Goal: Navigation & Orientation: Understand site structure

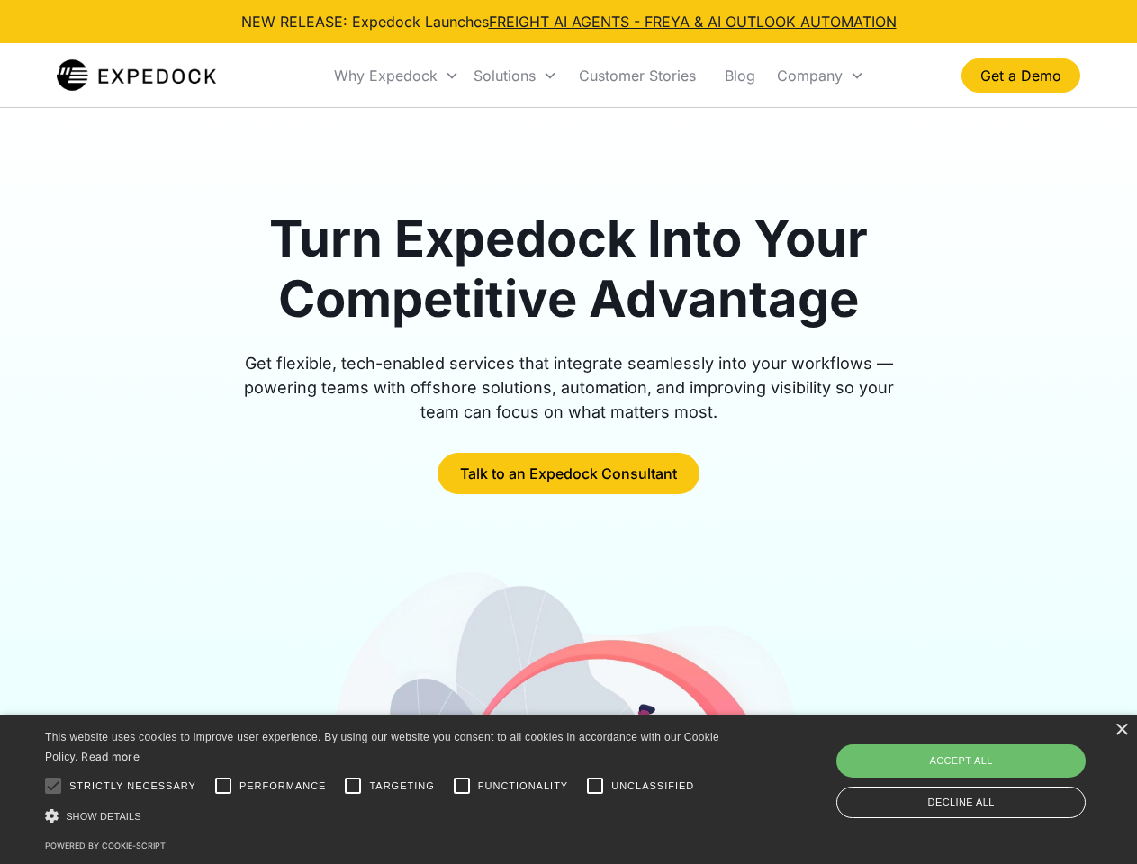
click at [397, 76] on div "Why Expedock" at bounding box center [385, 76] width 103 height 18
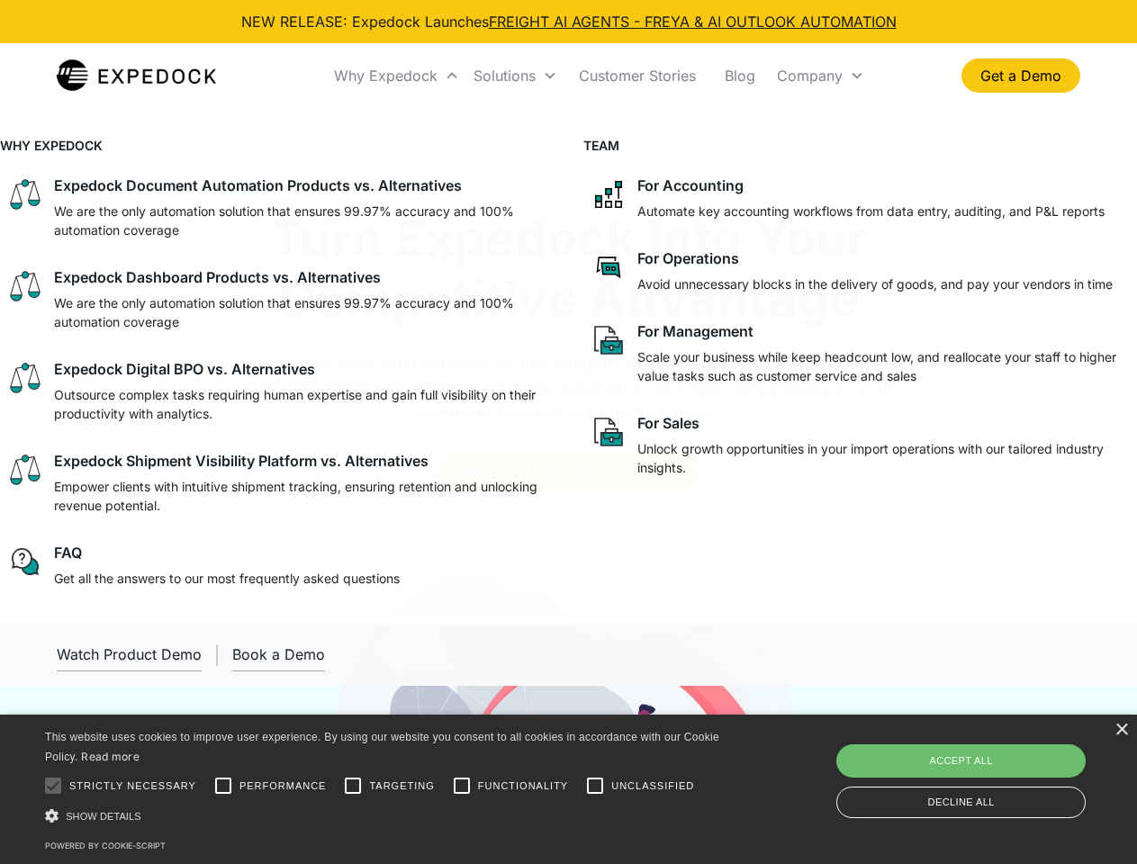
click at [515, 76] on div "Solutions" at bounding box center [504, 76] width 62 height 18
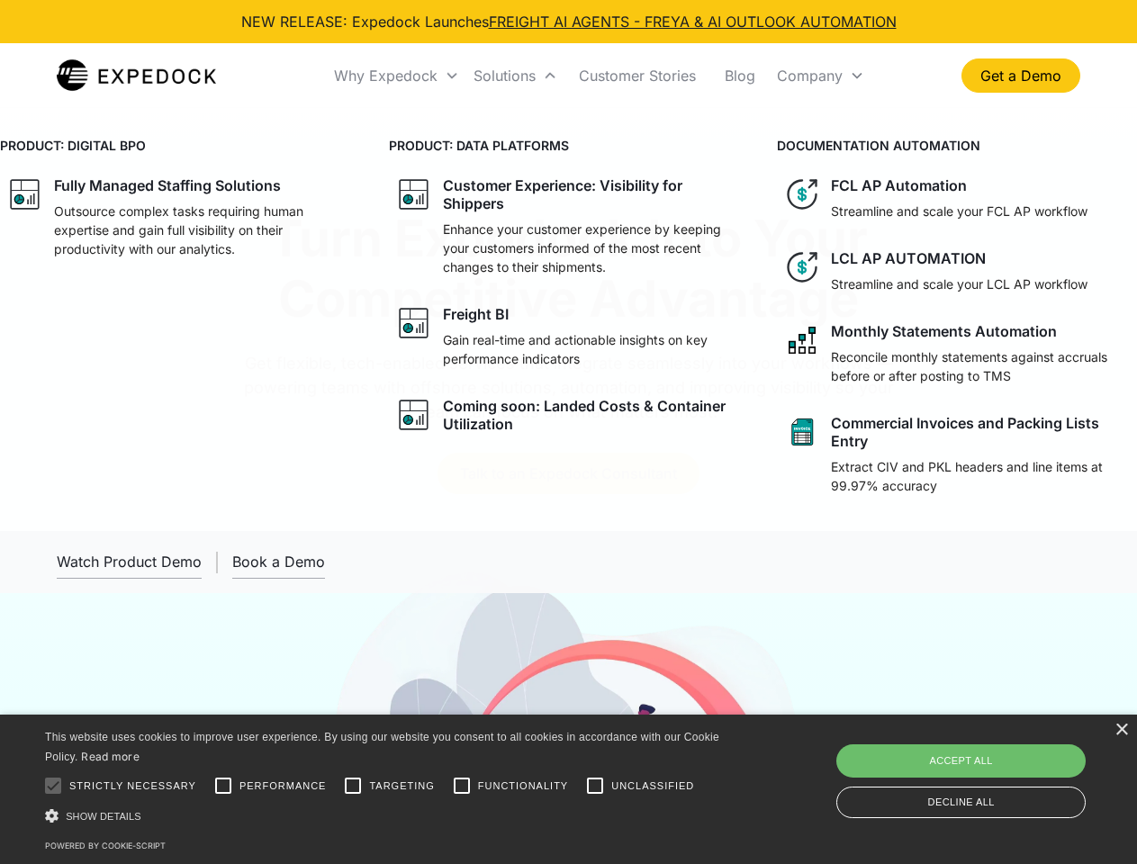
click at [820, 76] on div "Company" at bounding box center [810, 76] width 66 height 18
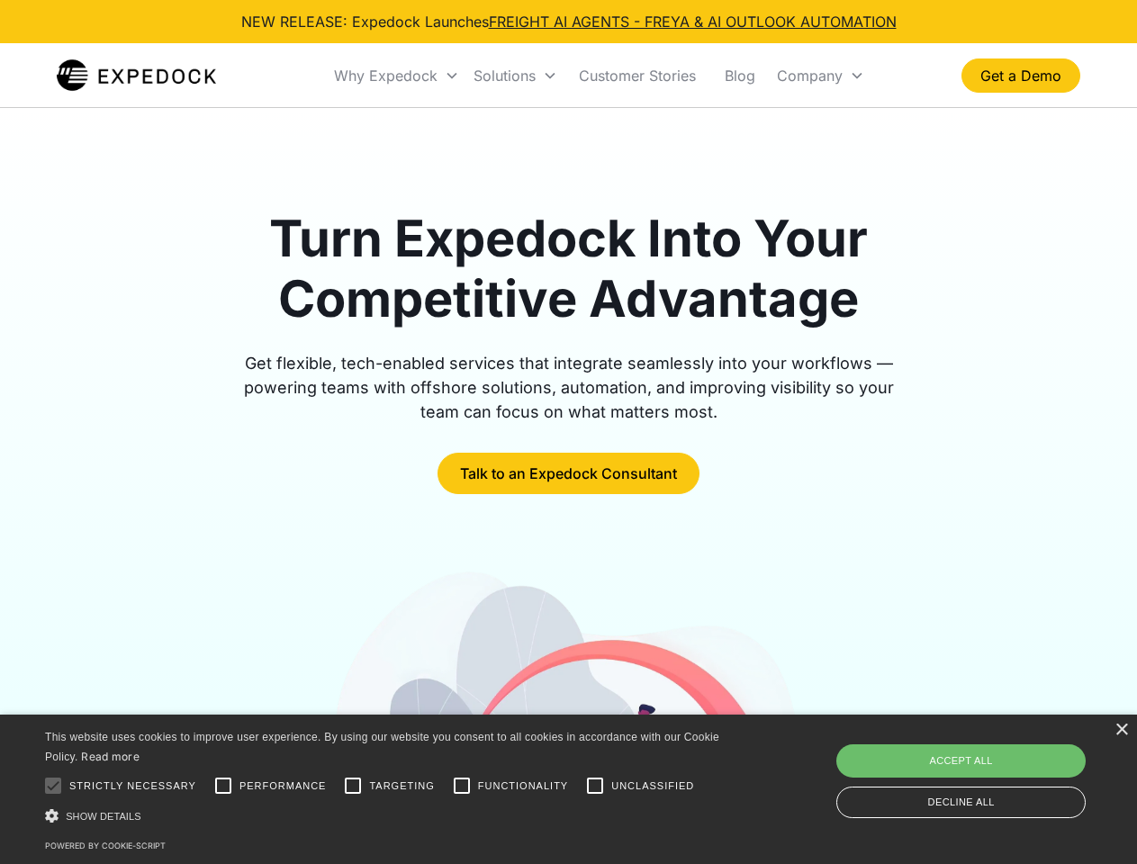
click at [53, 786] on div at bounding box center [53, 786] width 36 height 36
click at [223, 786] on input "Performance" at bounding box center [223, 786] width 36 height 36
checkbox input "true"
click at [353, 786] on input "Targeting" at bounding box center [353, 786] width 36 height 36
checkbox input "true"
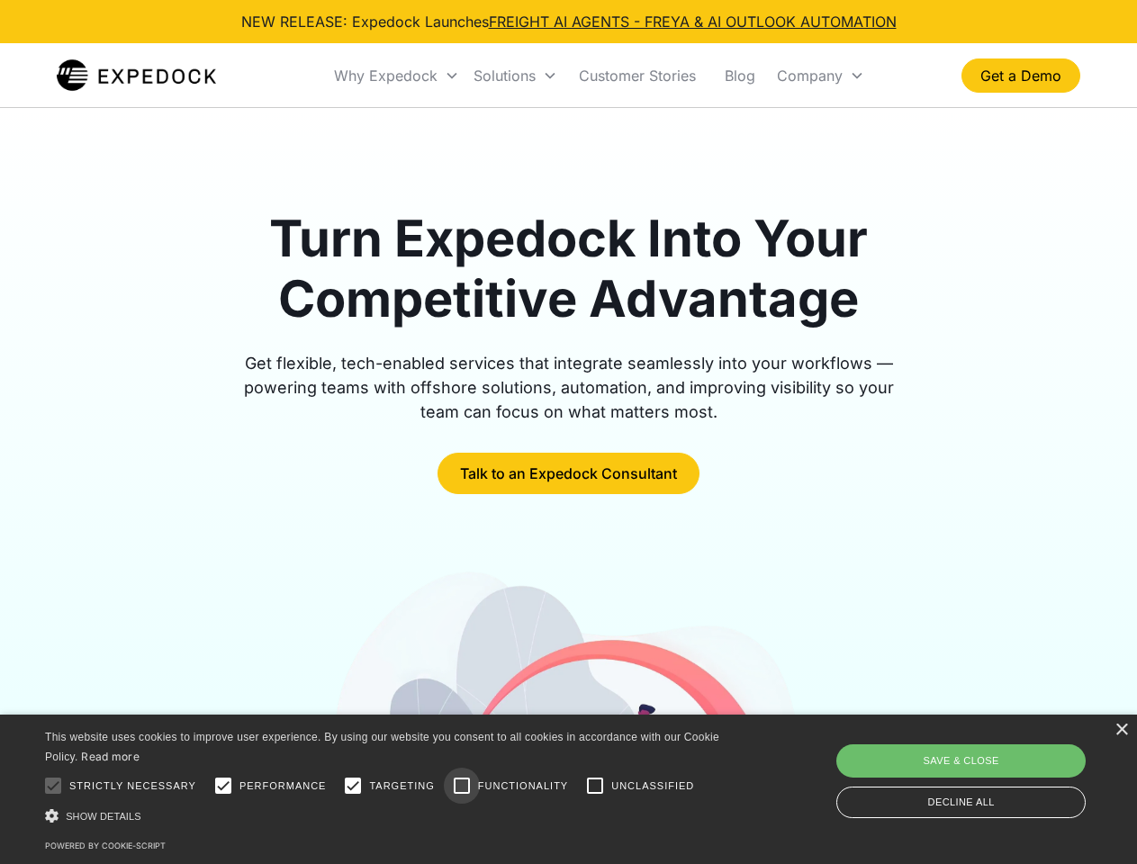
click at [462, 786] on input "Functionality" at bounding box center [462, 786] width 36 height 36
checkbox input "true"
click at [595, 786] on input "Unclassified" at bounding box center [595, 786] width 36 height 36
checkbox input "true"
click at [385, 815] on div "Show details Hide details" at bounding box center [385, 815] width 680 height 19
